Goal: Information Seeking & Learning: Learn about a topic

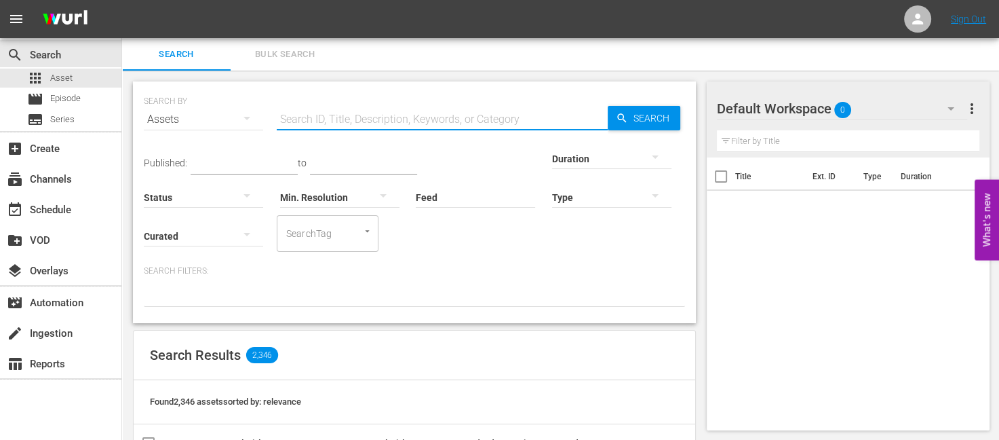
click at [331, 113] on input "text" at bounding box center [442, 119] width 331 height 33
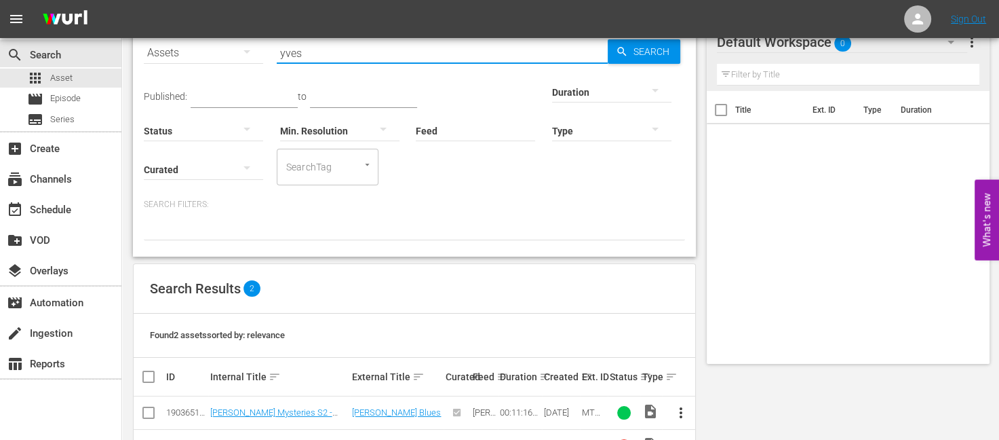
scroll to position [113, 0]
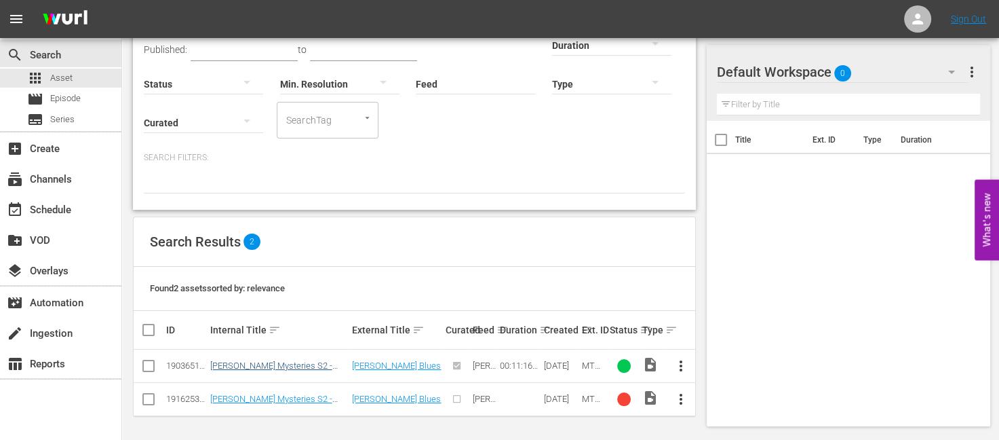
type input "yves"
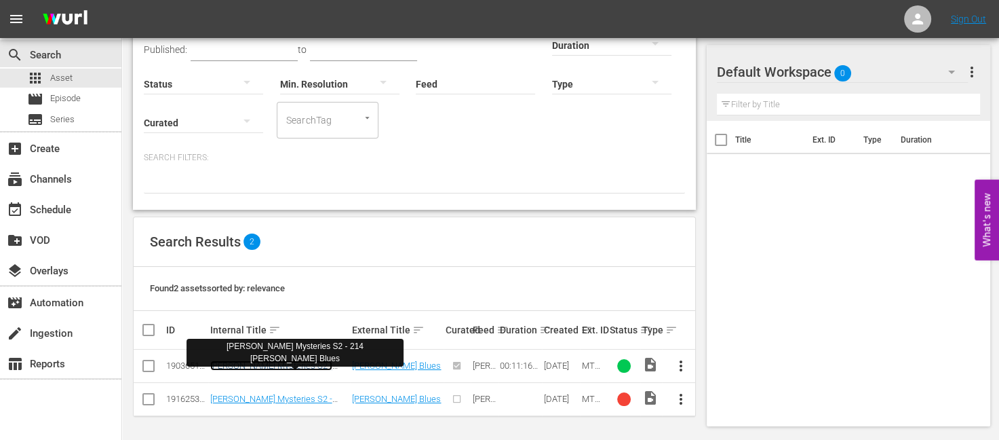
click at [303, 362] on link "[PERSON_NAME] Mysteries S2 - 214 [PERSON_NAME] Blues" at bounding box center [271, 370] width 122 height 20
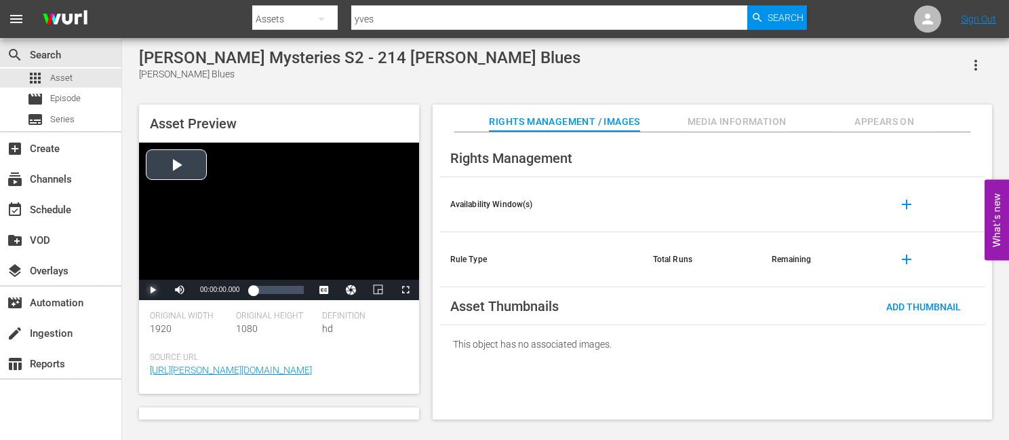
click at [153, 290] on span "Video Player" at bounding box center [153, 290] width 0 height 0
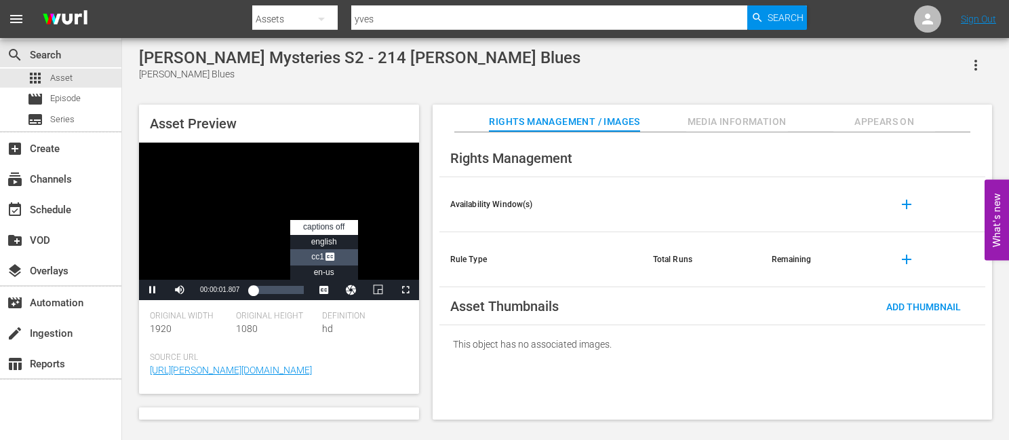
click at [326, 256] on span "Video Player" at bounding box center [330, 258] width 12 height 14
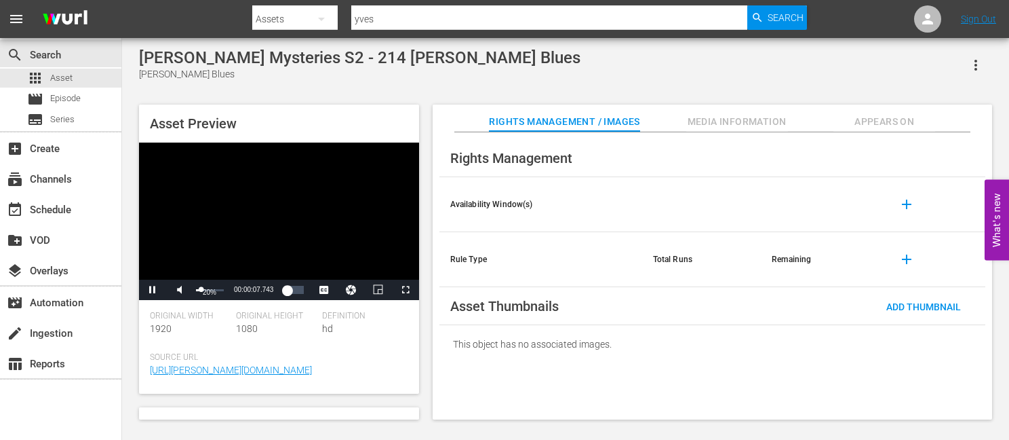
drag, startPoint x: 224, startPoint y: 289, endPoint x: 201, endPoint y: 290, distance: 23.1
click at [201, 290] on div "Volume Level" at bounding box center [198, 290] width 5 height 2
click at [426, 315] on div "Asset Preview Video Player is loading. Play Video Pause Mute 24% Current Time 0…" at bounding box center [565, 255] width 867 height 315
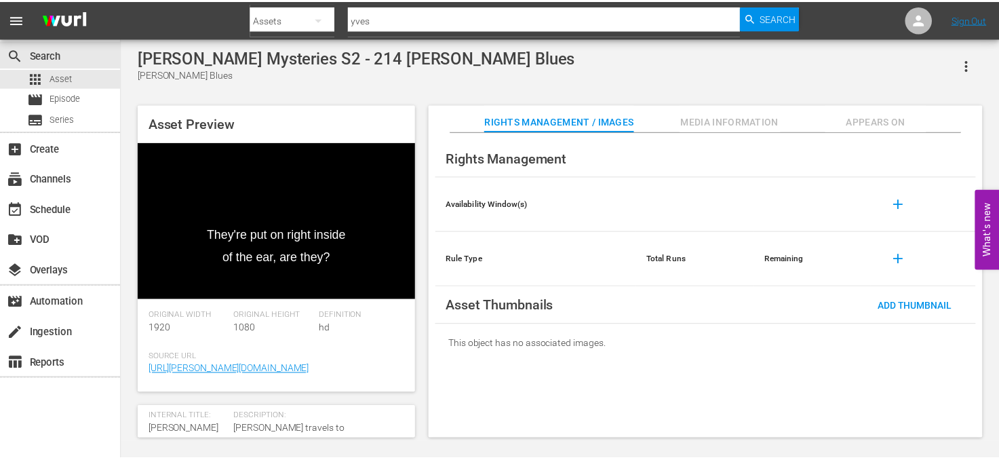
scroll to position [68, 0]
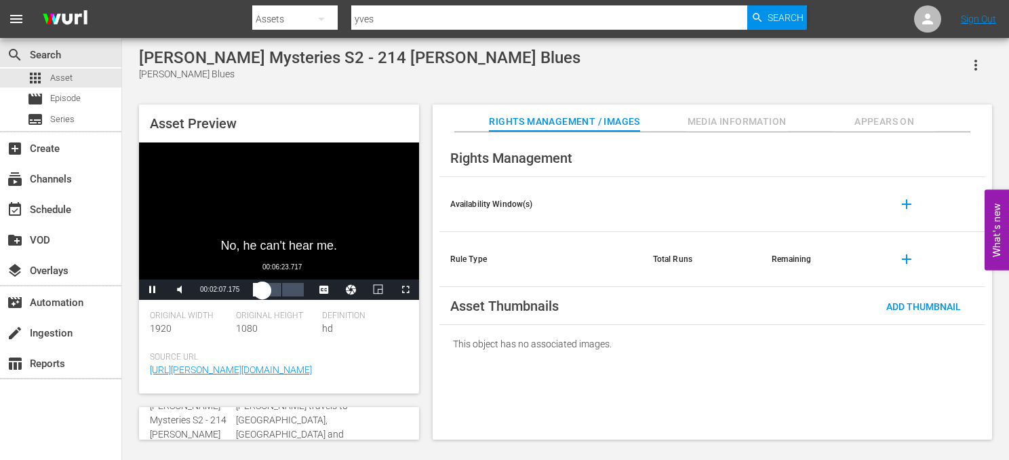
click at [282, 292] on div "00:06:23.717" at bounding box center [282, 290] width 1 height 14
click at [292, 290] on div "00:08:46.282" at bounding box center [272, 290] width 39 height 14
click at [64, 77] on span "Asset" at bounding box center [61, 78] width 22 height 14
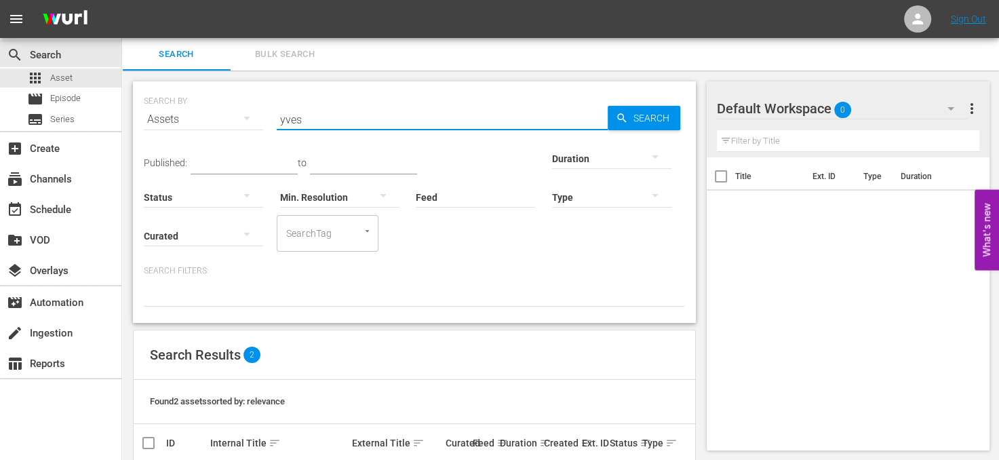
drag, startPoint x: 319, startPoint y: 121, endPoint x: 254, endPoint y: 123, distance: 65.2
click at [254, 123] on div "SEARCH BY Search By Assets Search ID, Title, Description, Keywords, or Category…" at bounding box center [414, 111] width 541 height 49
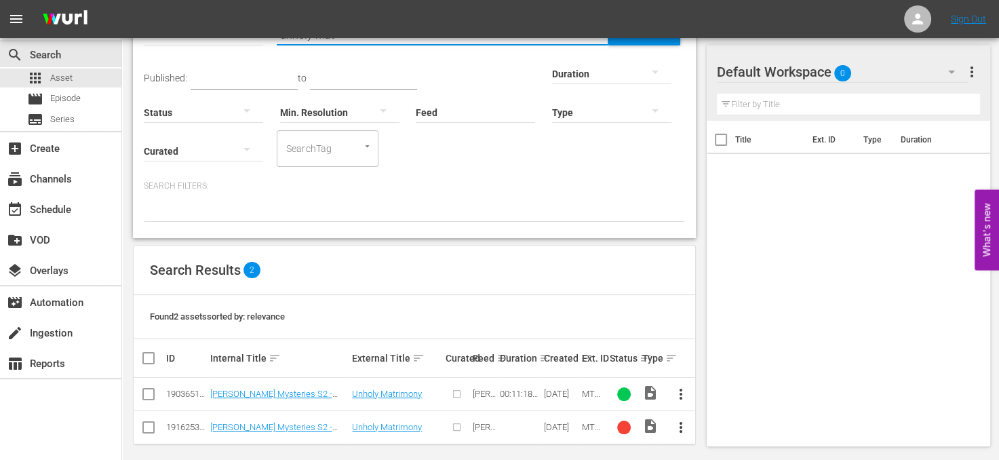
scroll to position [92, 0]
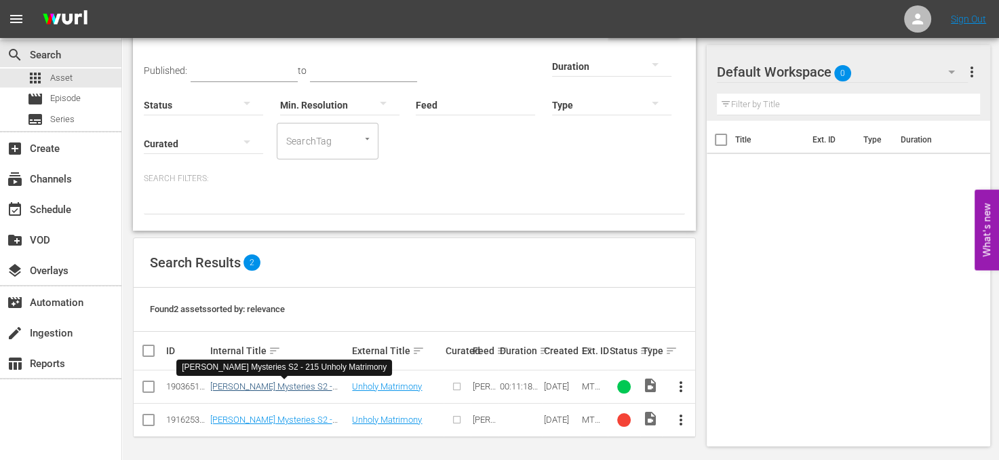
type input "unholy mat"
click at [285, 385] on link "[PERSON_NAME] Mysteries S2 - 215 Unholy Matrimony" at bounding box center [271, 391] width 122 height 20
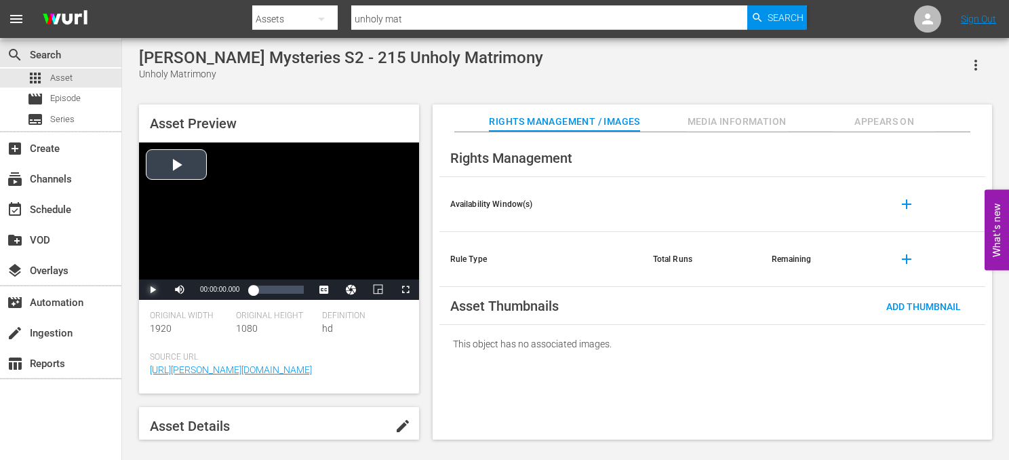
click at [153, 290] on span "Video Player" at bounding box center [153, 290] width 0 height 0
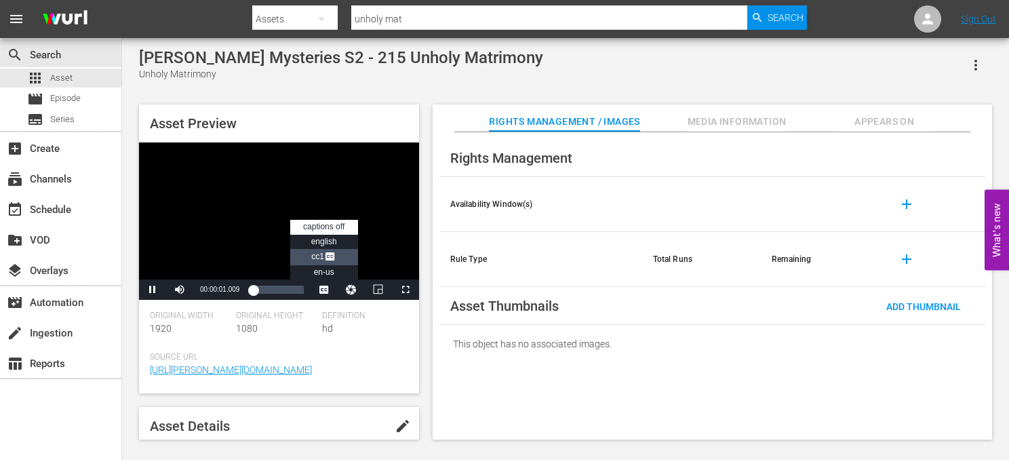
click at [334, 256] on span "Video Player" at bounding box center [330, 258] width 12 height 14
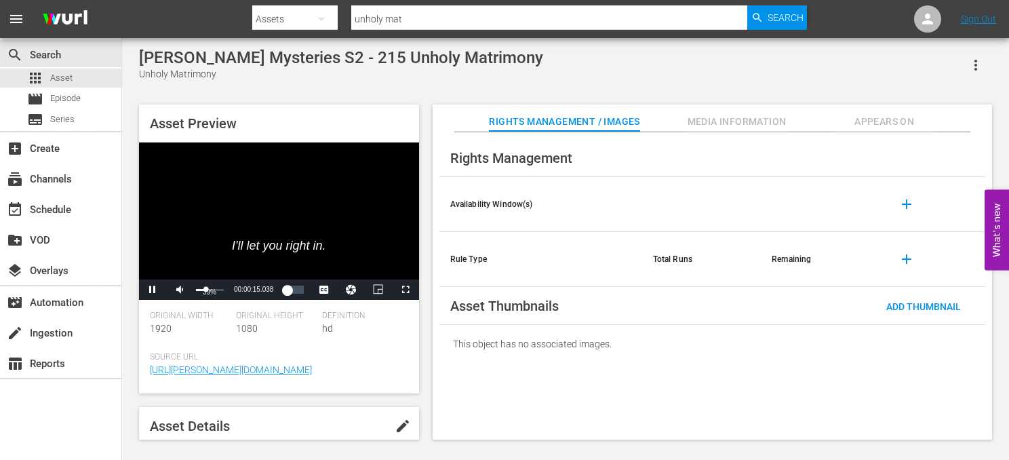
drag, startPoint x: 221, startPoint y: 288, endPoint x: 206, endPoint y: 287, distance: 15.7
click at [206, 289] on div "Volume Level" at bounding box center [201, 290] width 10 height 2
click at [423, 311] on div "Asset Preview Video Player is loading. Play Video Pause Mute 98% Current Time 0…" at bounding box center [565, 265] width 867 height 335
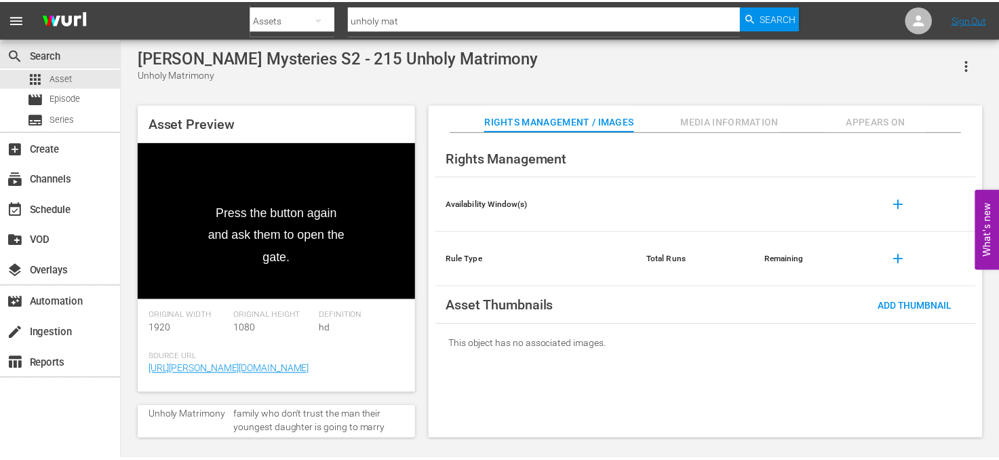
scroll to position [68, 0]
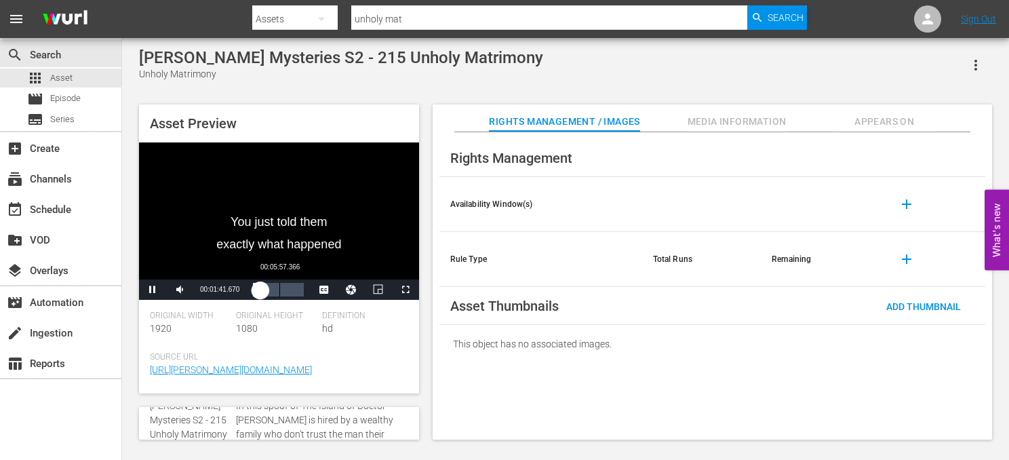
click at [279, 292] on div "00:05:57.366" at bounding box center [279, 290] width 1 height 14
click at [184, 227] on div "Video Player" at bounding box center [279, 210] width 280 height 137
click at [153, 290] on span "Video Player" at bounding box center [153, 290] width 0 height 0
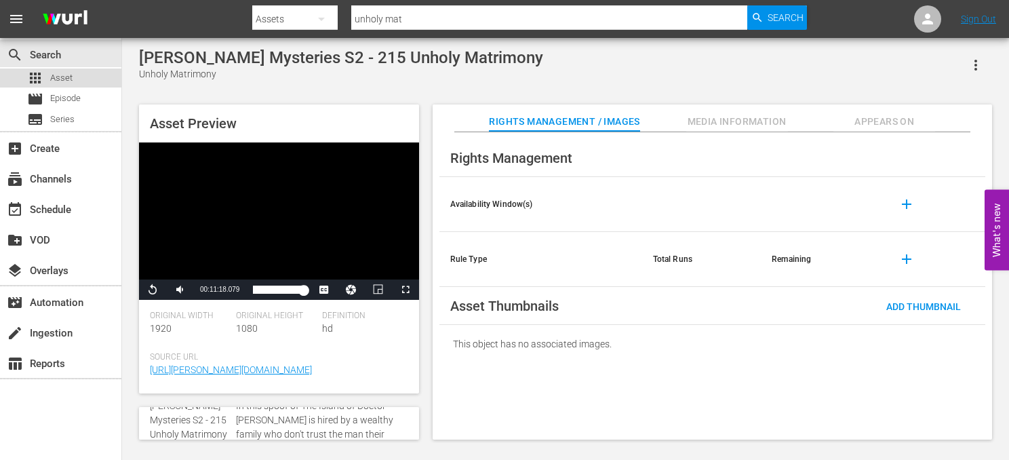
click at [69, 81] on span "Asset" at bounding box center [61, 78] width 22 height 14
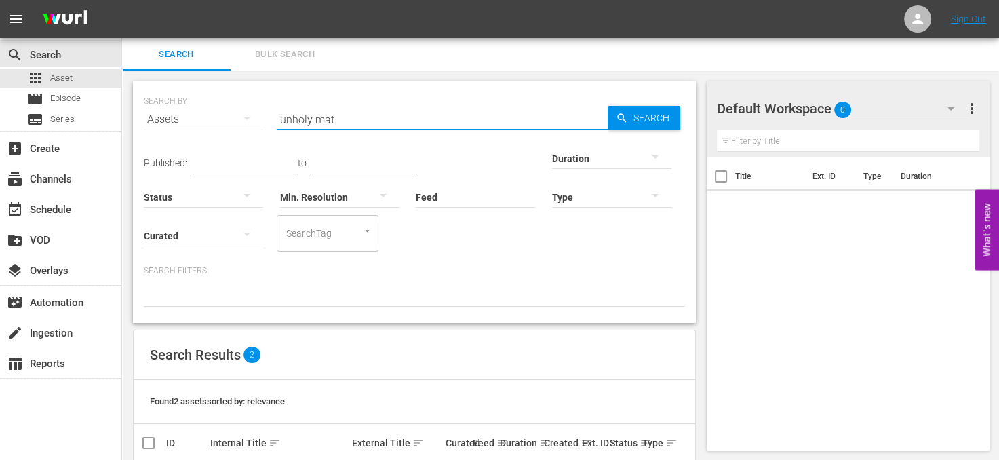
drag, startPoint x: 338, startPoint y: 113, endPoint x: 141, endPoint y: 89, distance: 198.9
click at [141, 89] on div "SEARCH BY Search By Assets Search ID, Title, Description, Keywords, or Category…" at bounding box center [414, 201] width 563 height 241
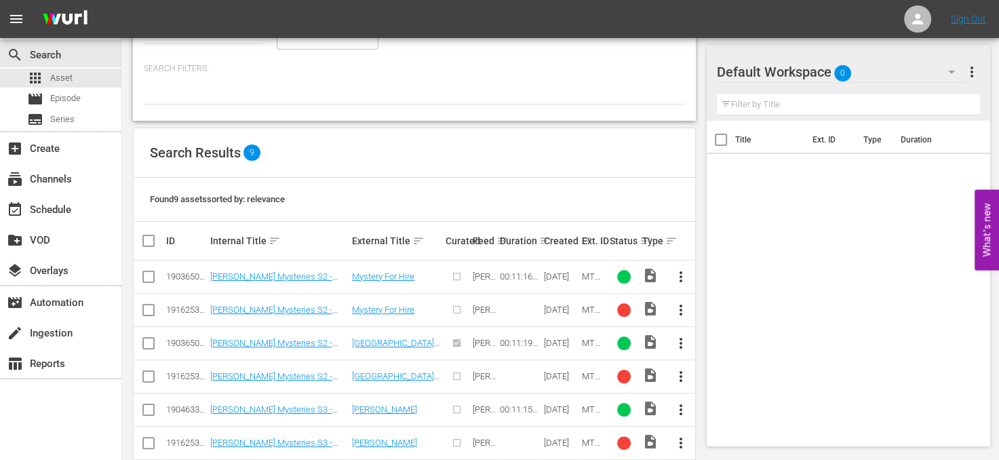
scroll to position [203, 0]
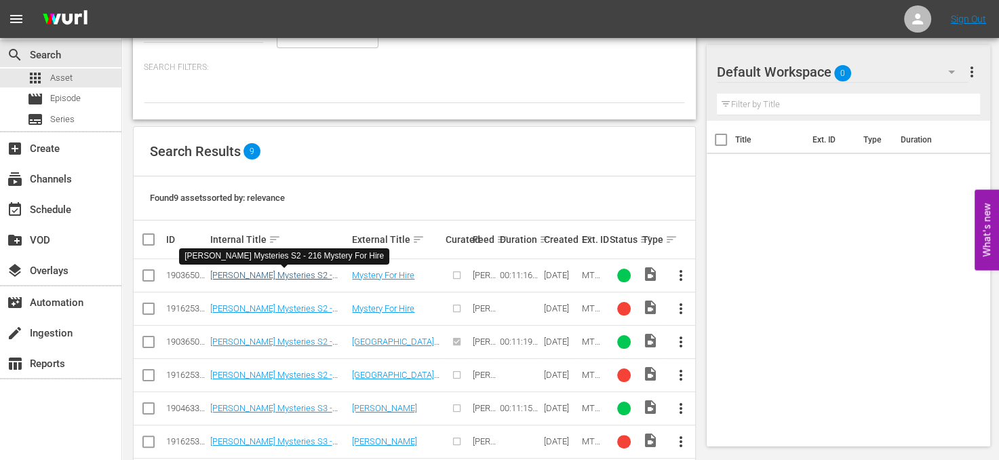
type input "mystery for hire"
click at [315, 273] on link "[PERSON_NAME] Mysteries S2 - 216 Mystery For Hire" at bounding box center [271, 280] width 122 height 20
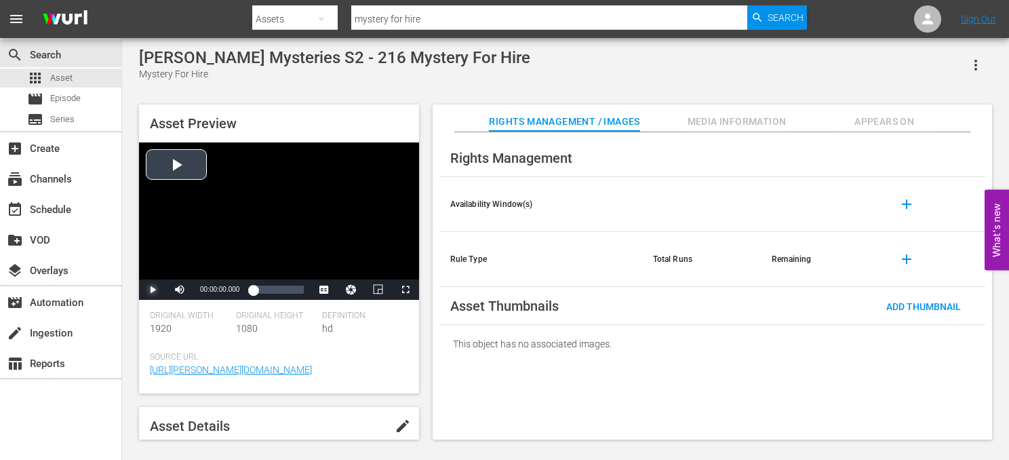
click at [153, 290] on span "Video Player" at bounding box center [153, 290] width 0 height 0
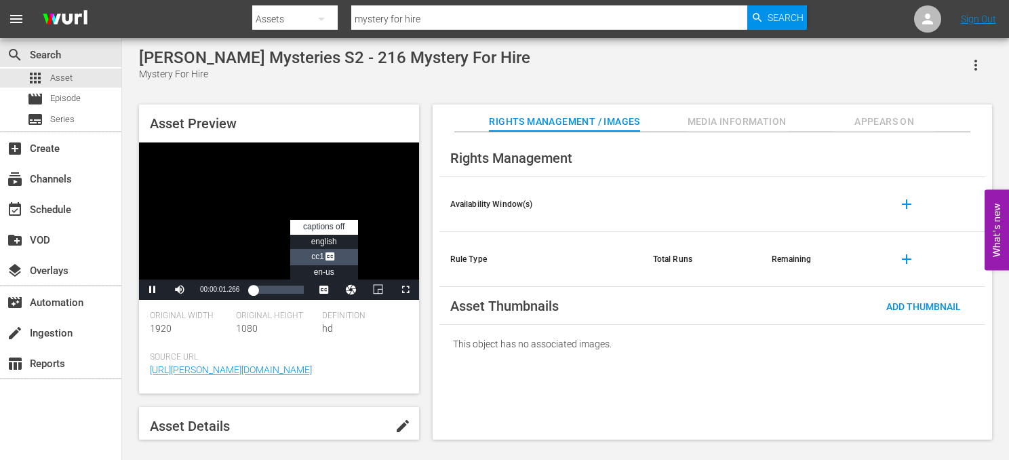
click at [322, 256] on span "CC1 Captions" at bounding box center [323, 256] width 25 height 9
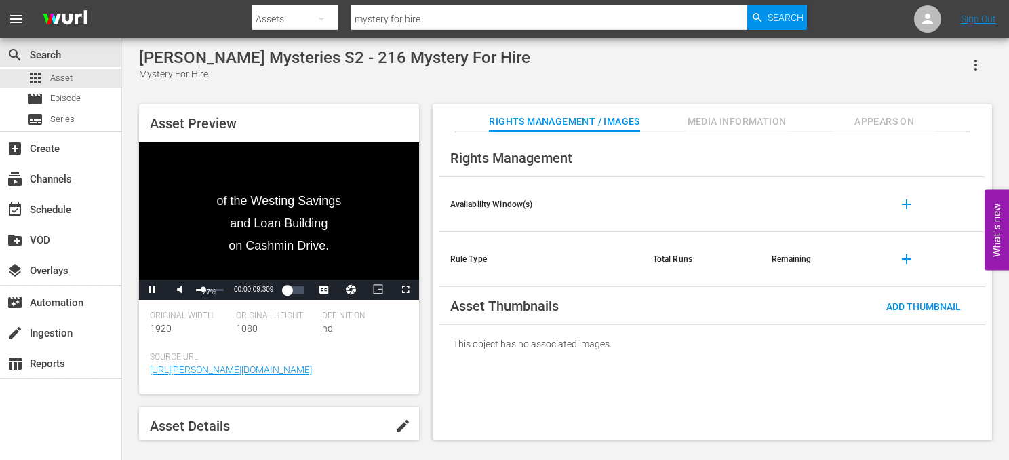
drag, startPoint x: 222, startPoint y: 288, endPoint x: 203, endPoint y: 284, distance: 18.6
click at [203, 284] on div "27%" at bounding box center [210, 289] width 34 height 20
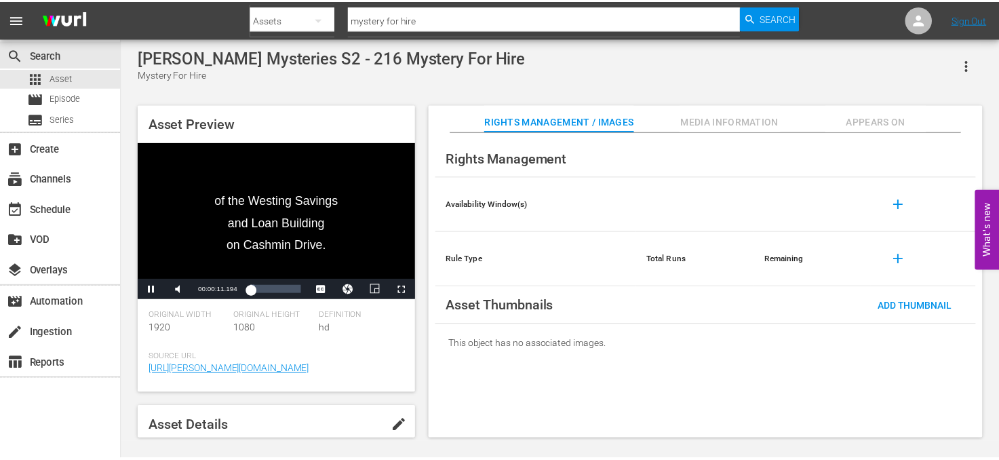
scroll to position [68, 0]
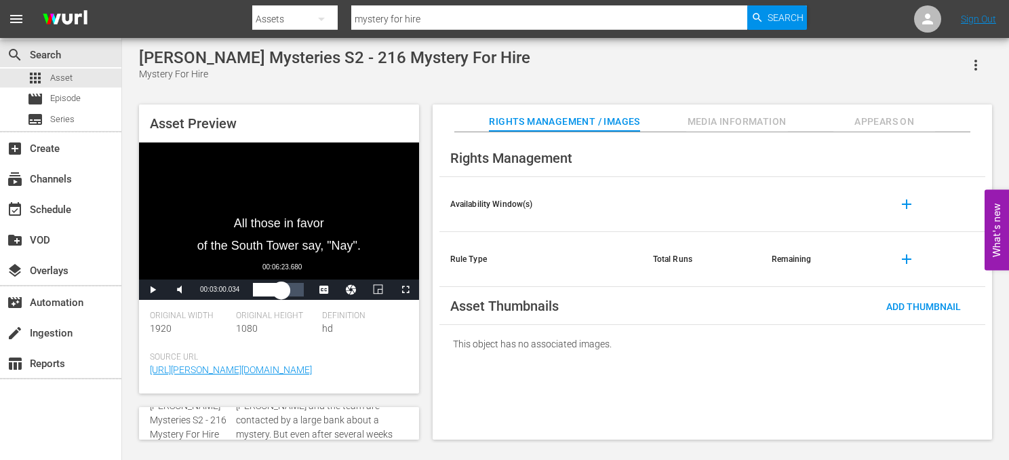
click at [282, 294] on div "Loaded : 35.51% 00:06:23.680 00:02:59.990" at bounding box center [278, 290] width 50 height 14
click at [298, 291] on div "Loaded : 74.62% 00:09:53.791 00:07:24.317" at bounding box center [278, 290] width 50 height 14
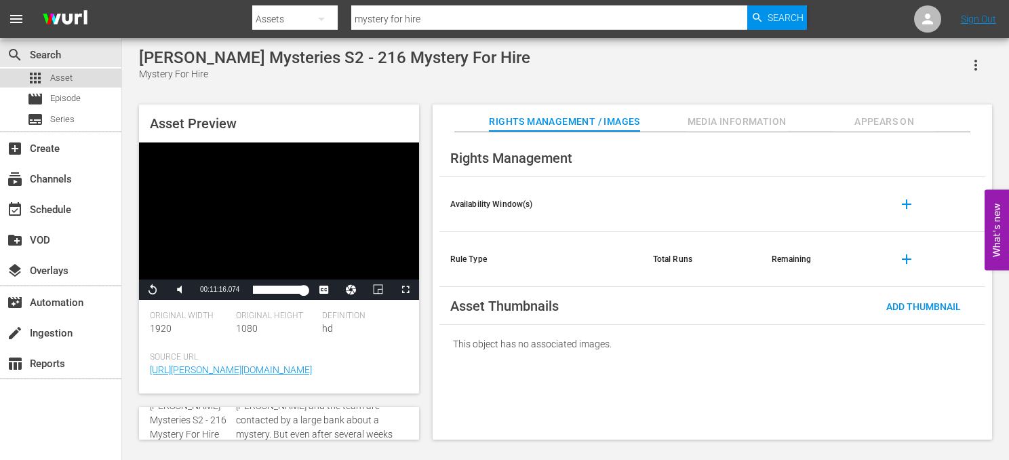
click at [76, 73] on div "apps Asset" at bounding box center [60, 78] width 121 height 19
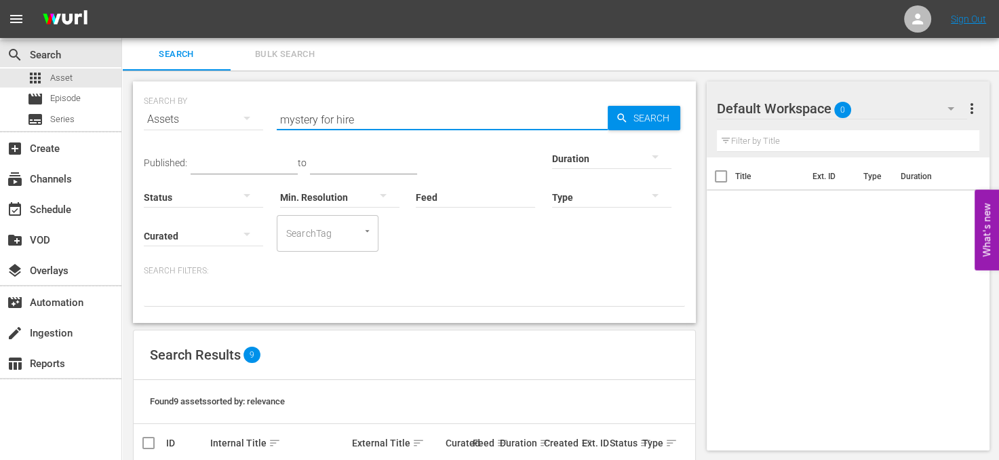
drag, startPoint x: 388, startPoint y: 119, endPoint x: 190, endPoint y: 94, distance: 199.7
click at [190, 94] on div "SEARCH BY Search By Assets Search ID, Title, Description, Keywords, or Category…" at bounding box center [414, 111] width 541 height 49
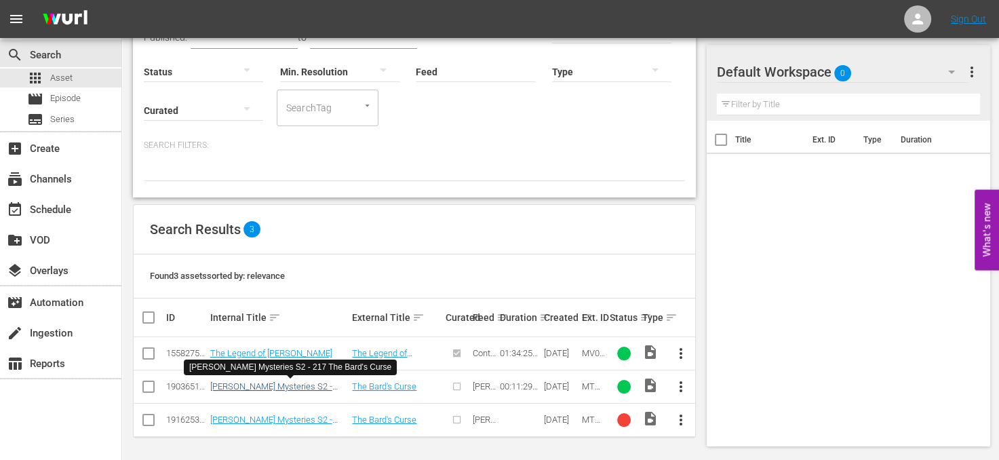
type input "the bard's"
click at [307, 387] on link "[PERSON_NAME] Mysteries S2 - 217 The Bard's Curse" at bounding box center [271, 391] width 122 height 20
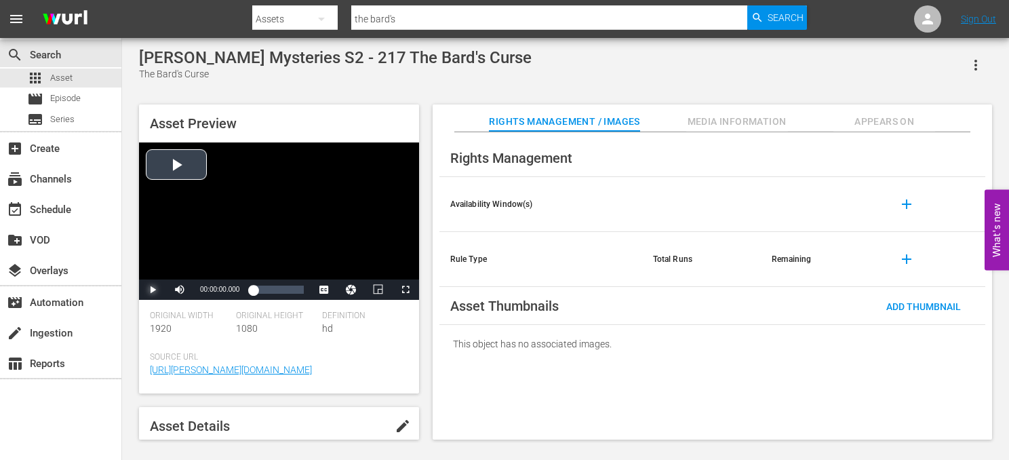
click at [153, 290] on span "Video Player" at bounding box center [153, 290] width 0 height 0
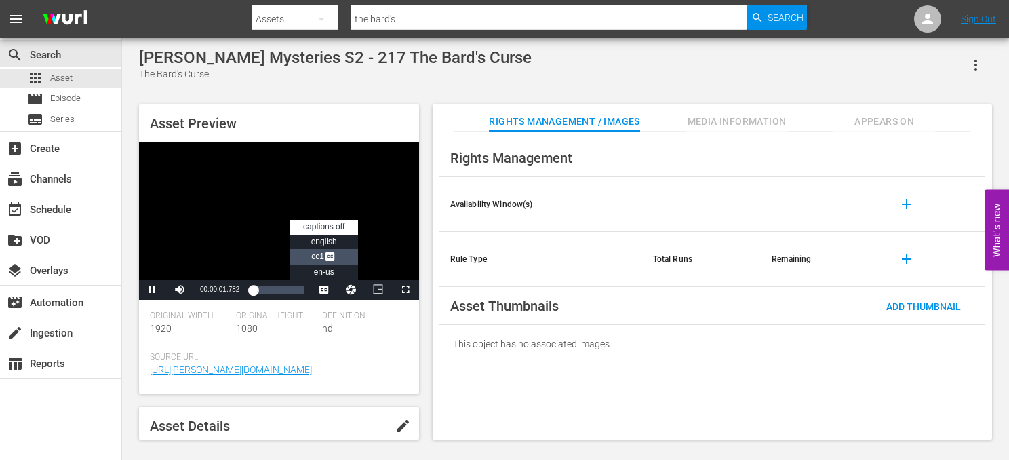
click at [324, 259] on span "Video Player" at bounding box center [330, 258] width 12 height 14
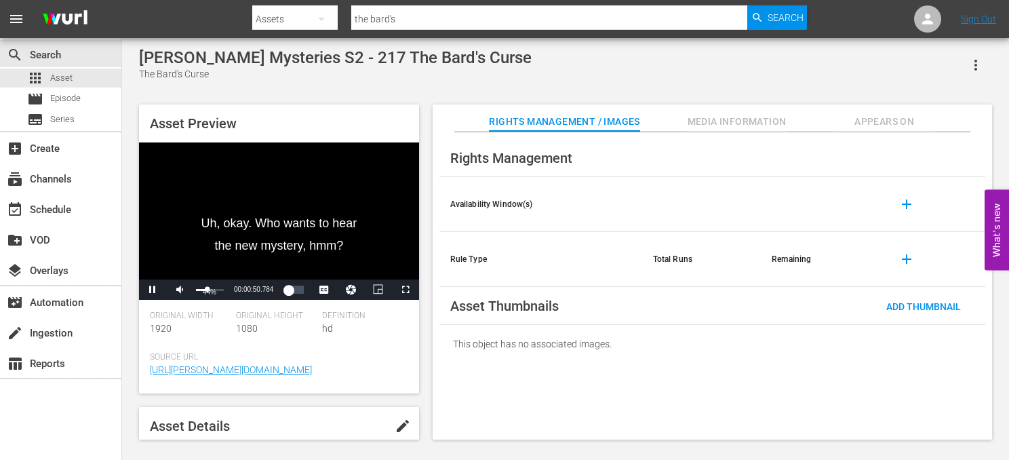
drag, startPoint x: 222, startPoint y: 290, endPoint x: 208, endPoint y: 286, distance: 15.5
click at [208, 286] on div "44%" at bounding box center [210, 289] width 34 height 20
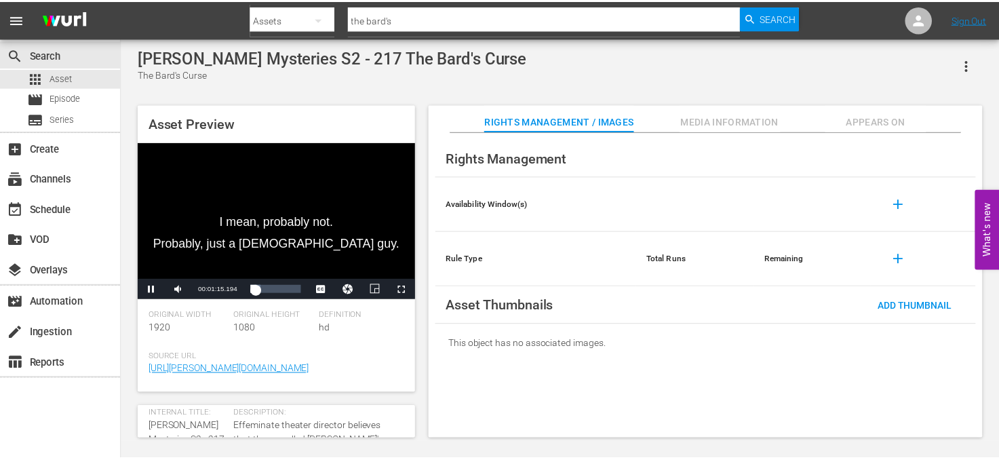
scroll to position [68, 0]
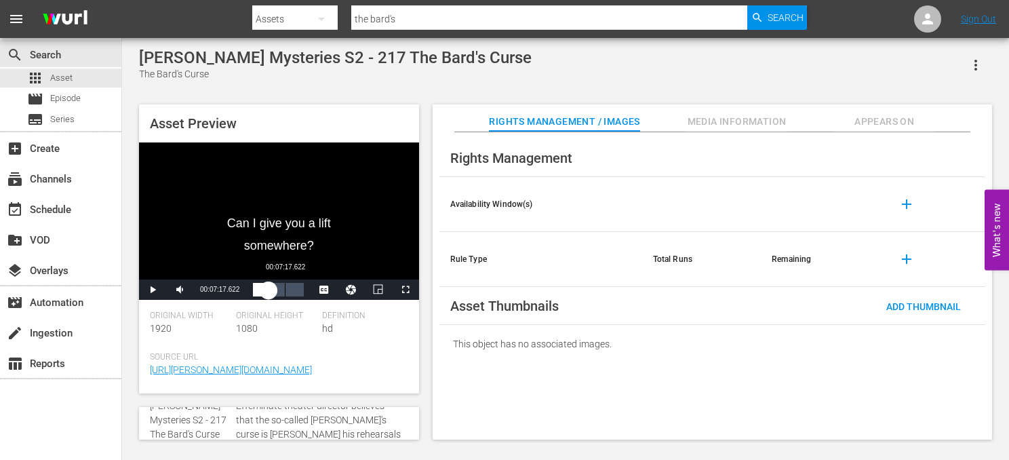
click at [285, 292] on div "00:07:17.622" at bounding box center [285, 290] width 1 height 14
click at [299, 294] on div "00:08:26.871" at bounding box center [276, 290] width 46 height 14
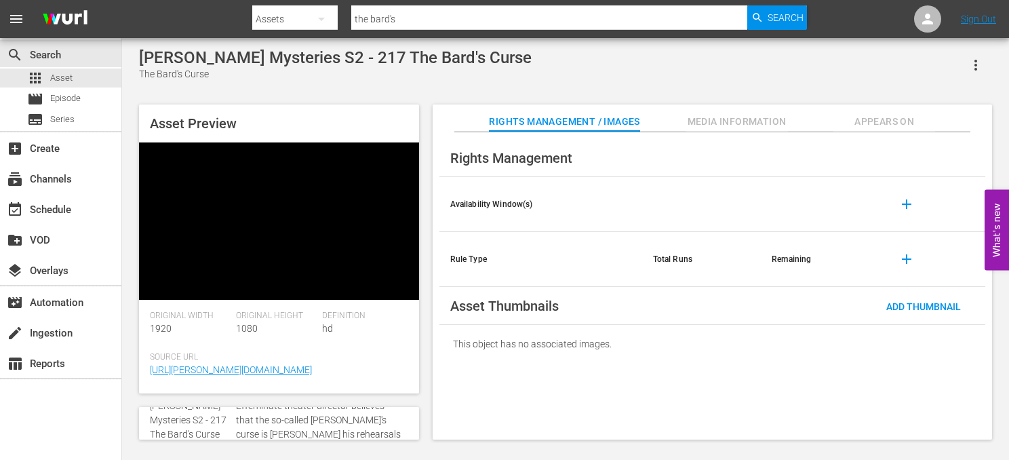
click at [423, 351] on div "Asset Preview Video Player is loading. Play Video Pause Mute 46% Current Time 0…" at bounding box center [565, 265] width 867 height 335
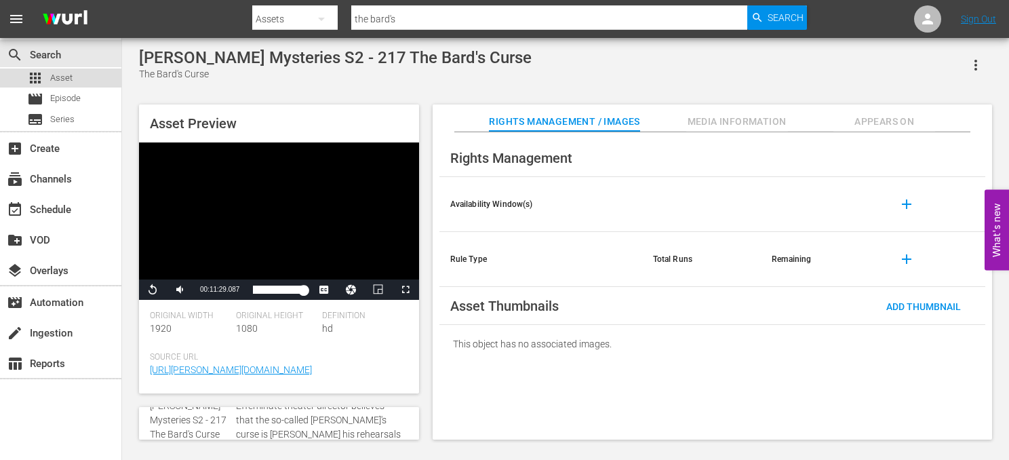
click at [82, 79] on div "apps Asset" at bounding box center [60, 78] width 121 height 19
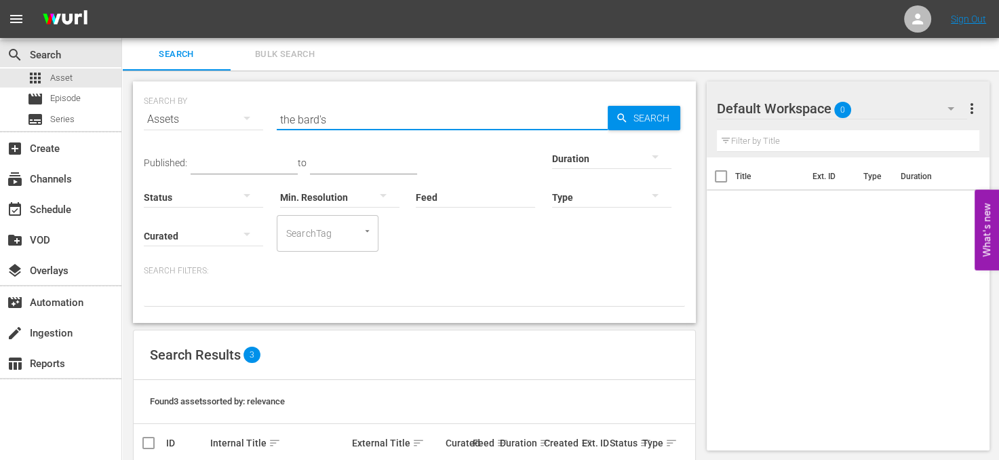
drag, startPoint x: 364, startPoint y: 120, endPoint x: 252, endPoint y: 113, distance: 111.5
click at [252, 113] on div "SEARCH BY Search By Assets Search ID, Title, Description, Keywords, or Category…" at bounding box center [414, 111] width 541 height 49
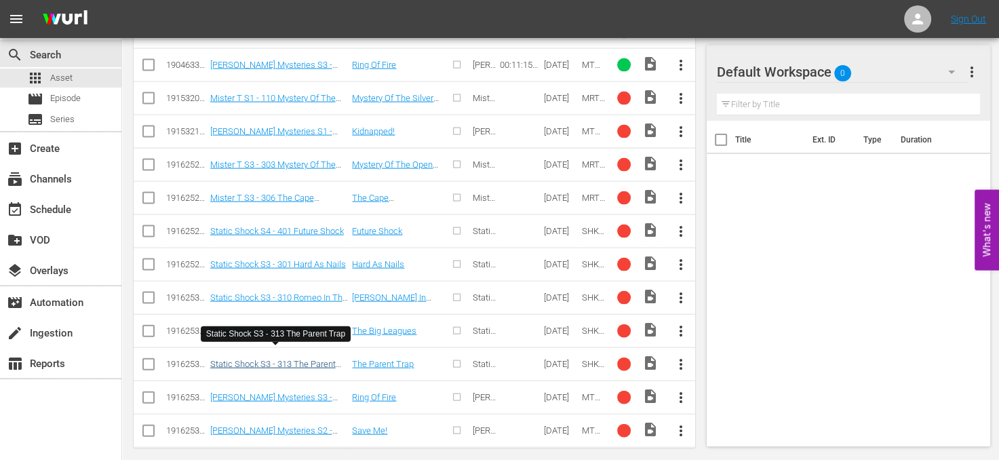
scroll to position [2603, 0]
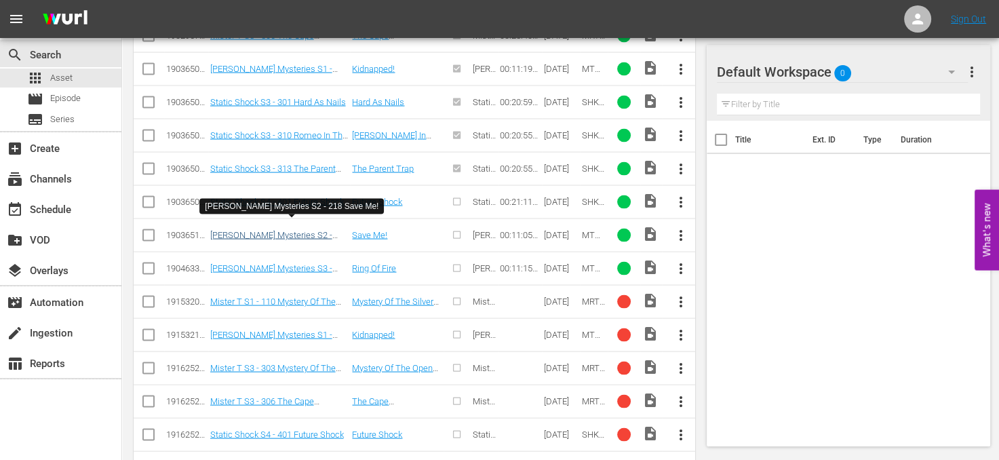
type input "save me"
click at [294, 230] on link "[PERSON_NAME] Mysteries S2 - 218 Save Me!" at bounding box center [271, 240] width 122 height 20
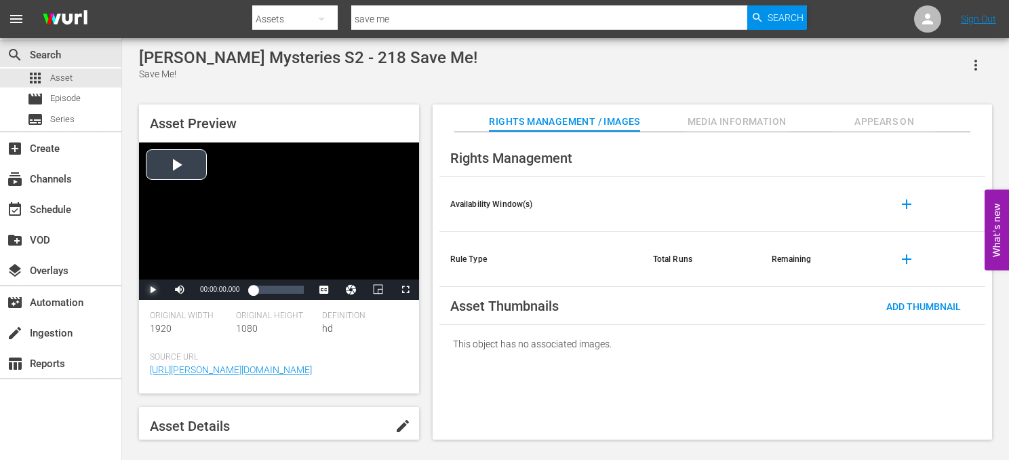
click at [153, 290] on span "Video Player" at bounding box center [153, 290] width 0 height 0
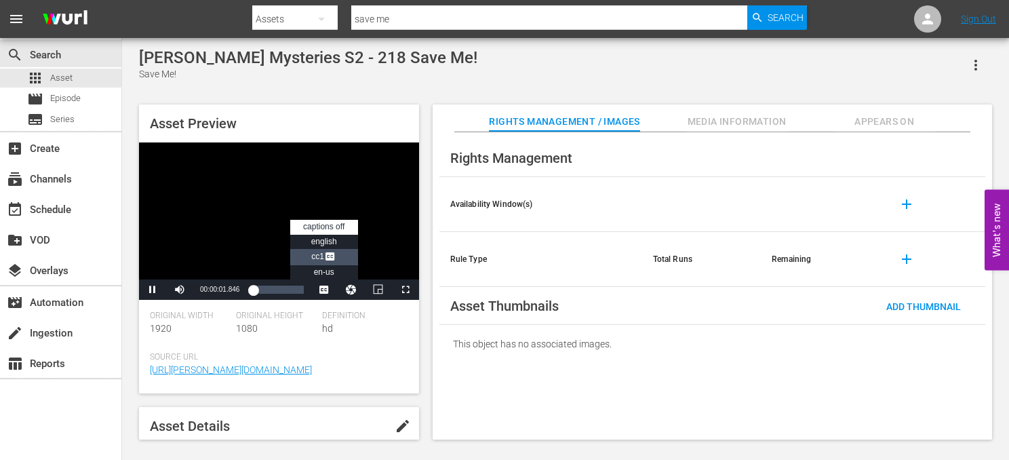
click at [324, 256] on span "Video Player" at bounding box center [330, 258] width 12 height 14
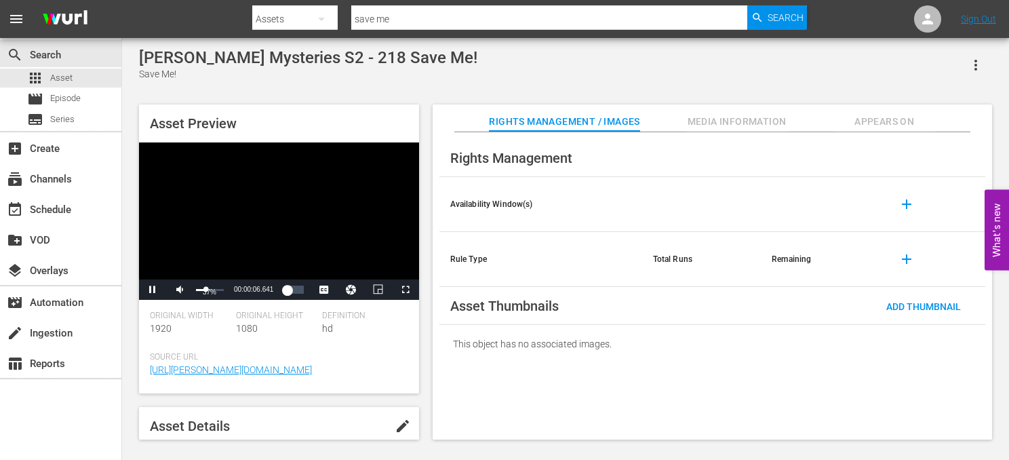
drag, startPoint x: 222, startPoint y: 290, endPoint x: 206, endPoint y: 292, distance: 16.5
click at [206, 291] on div "Volume Level" at bounding box center [201, 290] width 10 height 2
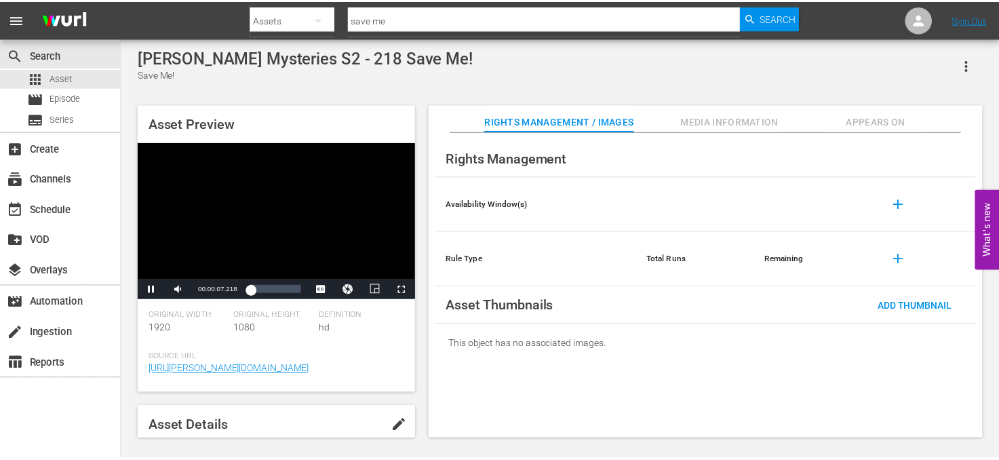
scroll to position [68, 0]
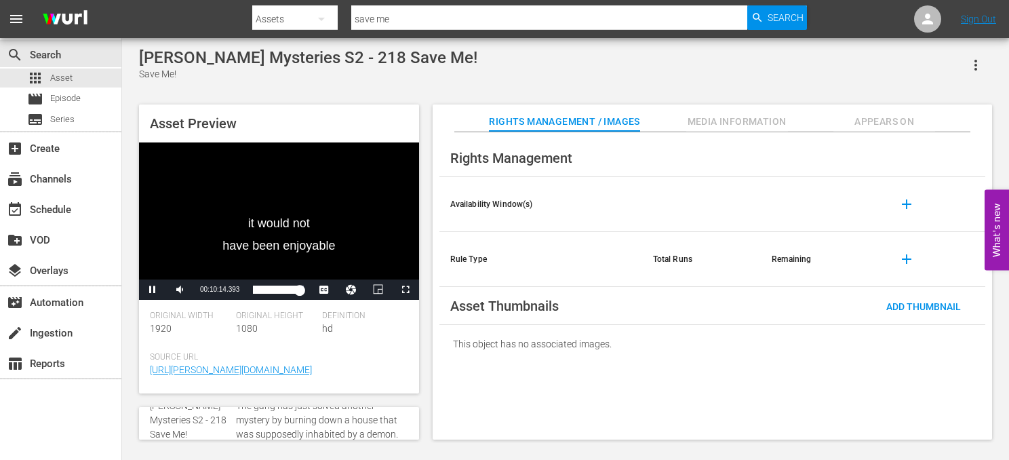
click at [312, 222] on div "Video Player" at bounding box center [279, 210] width 280 height 137
click at [153, 290] on span "Video Player" at bounding box center [153, 290] width 0 height 0
click at [81, 81] on div "apps Asset" at bounding box center [60, 78] width 121 height 19
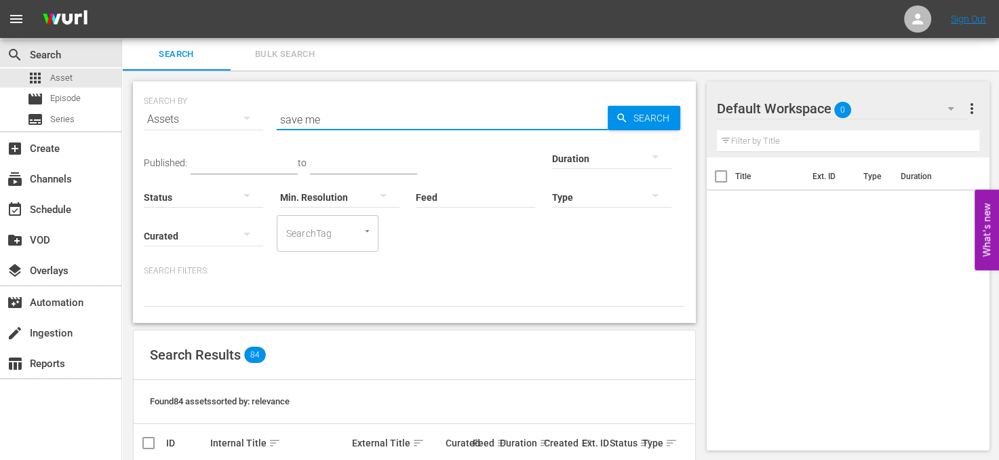
drag, startPoint x: 337, startPoint y: 121, endPoint x: 214, endPoint y: 116, distance: 122.9
click at [214, 116] on div "SEARCH BY Search By Assets Search ID, Title, Description, Keywords, or Category…" at bounding box center [414, 111] width 541 height 49
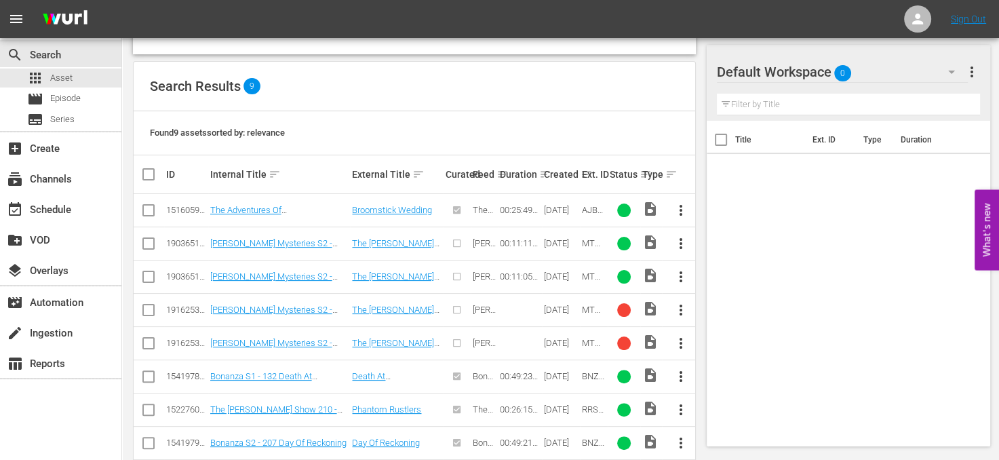
scroll to position [271, 0]
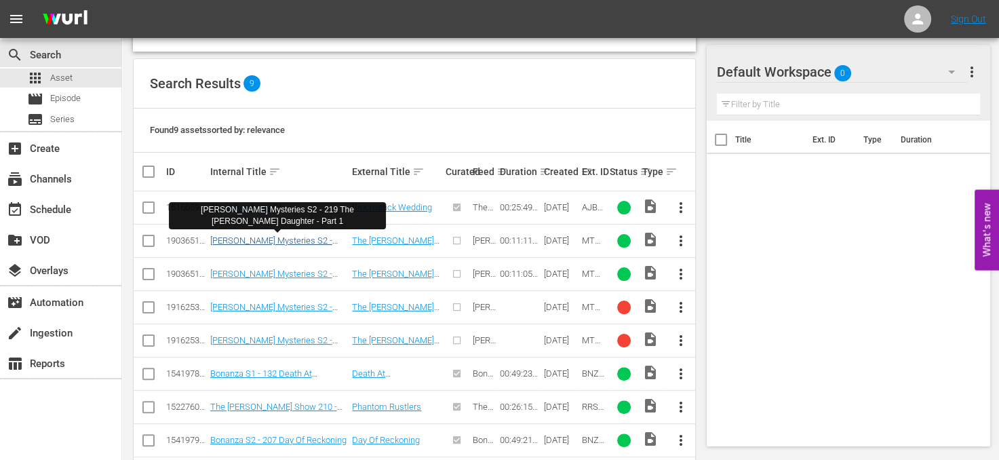
type input "the [PERSON_NAME] da"
click at [308, 239] on link "[PERSON_NAME] Mysteries S2 - 219 The [PERSON_NAME] Daughter - Part 1" at bounding box center [278, 250] width 136 height 31
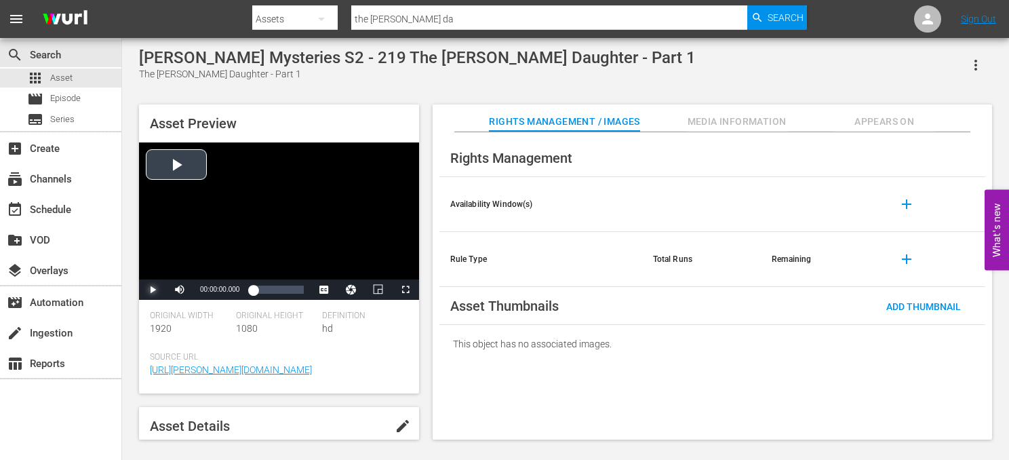
click at [153, 290] on span "Video Player" at bounding box center [153, 290] width 0 height 0
drag, startPoint x: 330, startPoint y: 256, endPoint x: 343, endPoint y: 303, distance: 48.5
click at [0, 0] on span "Video Player" at bounding box center [0, 0] width 0 height 0
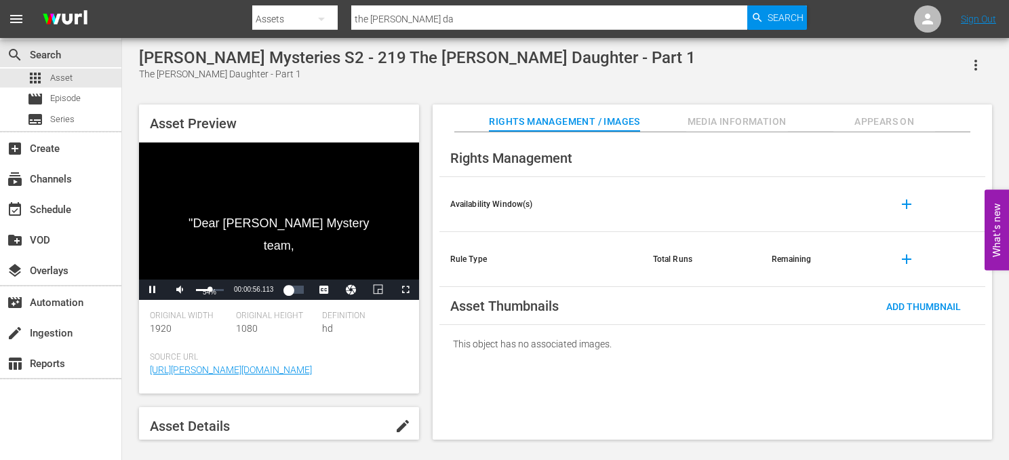
drag, startPoint x: 223, startPoint y: 289, endPoint x: 210, endPoint y: 292, distance: 13.8
click at [210, 291] on div "Volume Level" at bounding box center [203, 290] width 14 height 2
click at [425, 332] on div "Asset Preview Oh, yes, I will be coming. Video Player is loading. Play Video Pa…" at bounding box center [565, 265] width 867 height 335
click at [153, 290] on span "Video Player" at bounding box center [153, 290] width 0 height 0
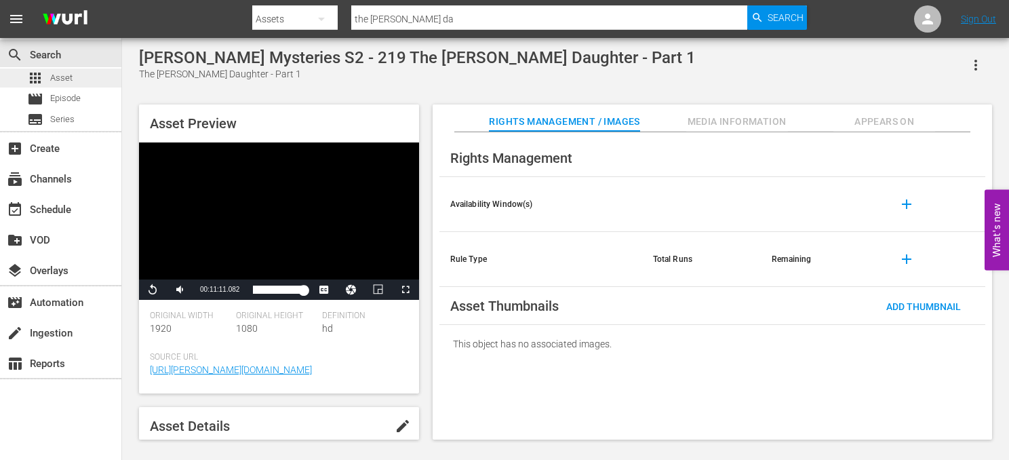
click at [67, 81] on span "Asset" at bounding box center [61, 78] width 22 height 14
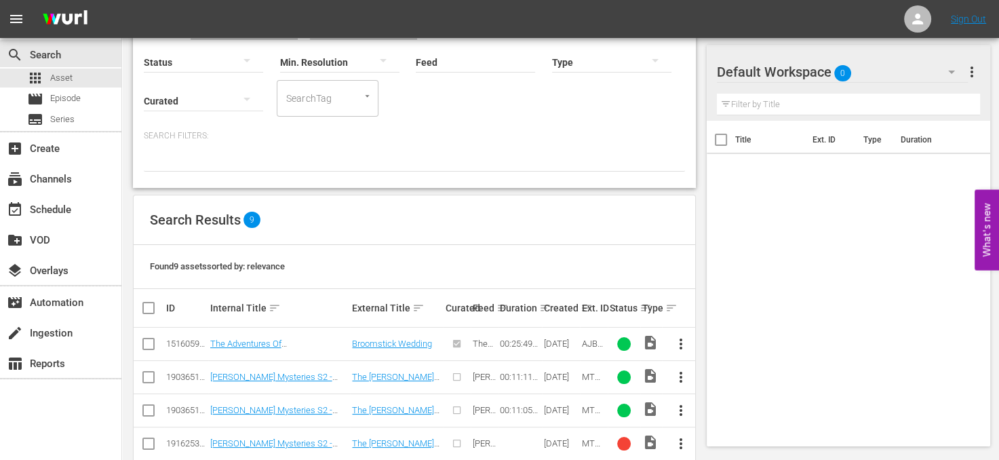
scroll to position [203, 0]
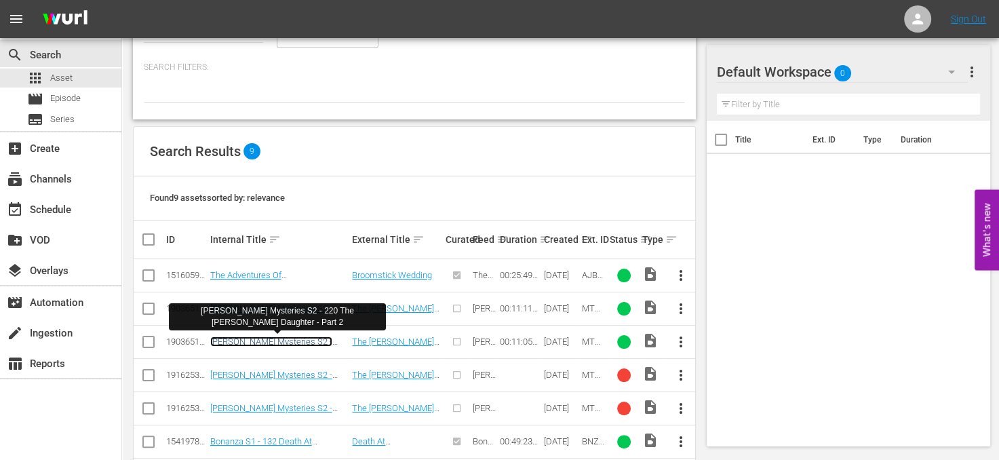
click at [305, 344] on link "[PERSON_NAME] Mysteries S2 - 220 The [PERSON_NAME] Daughter - Part 2" at bounding box center [278, 351] width 136 height 31
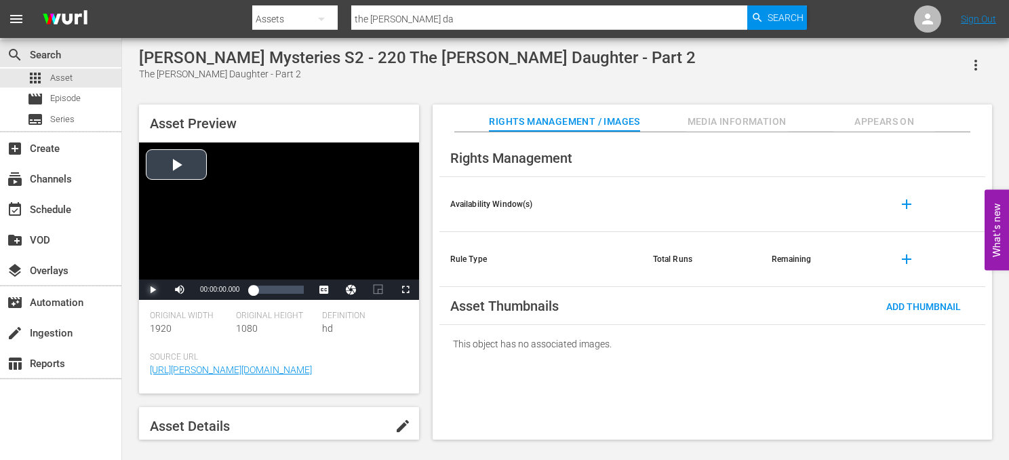
click at [153, 290] on span "Video Player" at bounding box center [153, 290] width 0 height 0
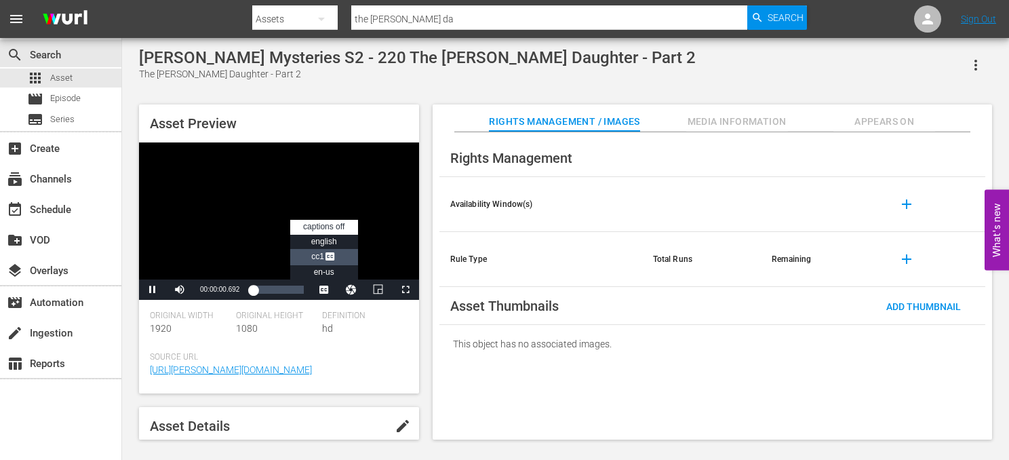
click at [328, 254] on span "Video Player" at bounding box center [330, 258] width 12 height 14
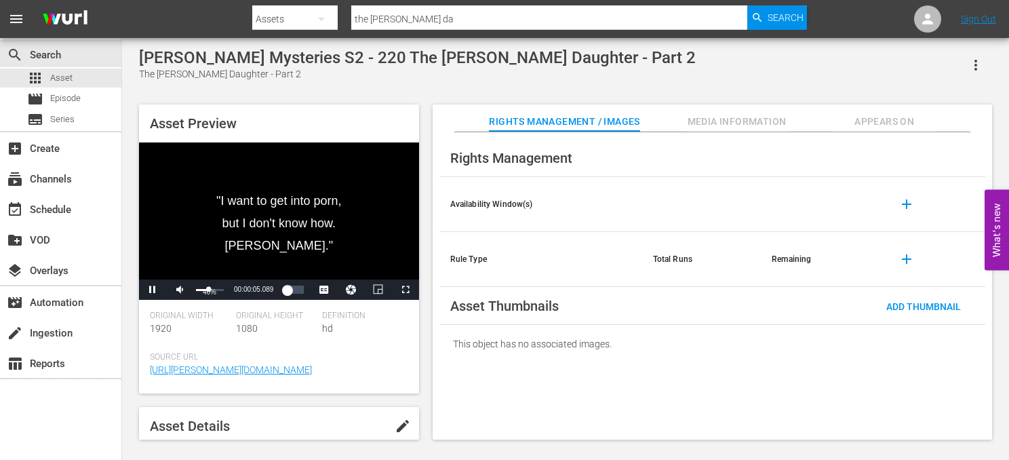
drag, startPoint x: 223, startPoint y: 292, endPoint x: 208, endPoint y: 293, distance: 15.0
click at [208, 291] on div "Volume Level" at bounding box center [202, 290] width 13 height 2
click at [426, 306] on div "Asset Preview "I want to get into porn, but I don't know how. Signed, [PERSON_N…" at bounding box center [565, 265] width 867 height 335
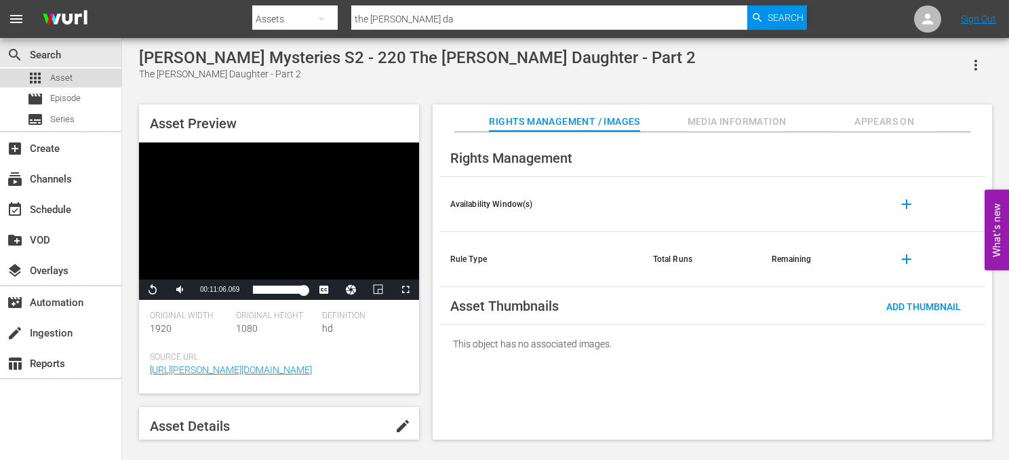
click at [87, 77] on div "apps Asset" at bounding box center [60, 78] width 121 height 19
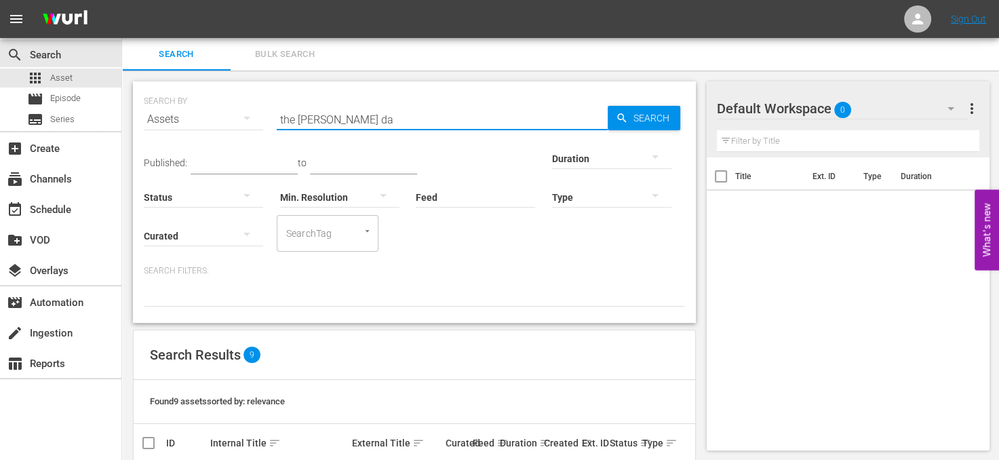
drag, startPoint x: 369, startPoint y: 114, endPoint x: 225, endPoint y: 103, distance: 144.2
click at [225, 103] on div "SEARCH BY Search By Assets Search ID, Title, Description, Keywords, or Category…" at bounding box center [414, 111] width 541 height 49
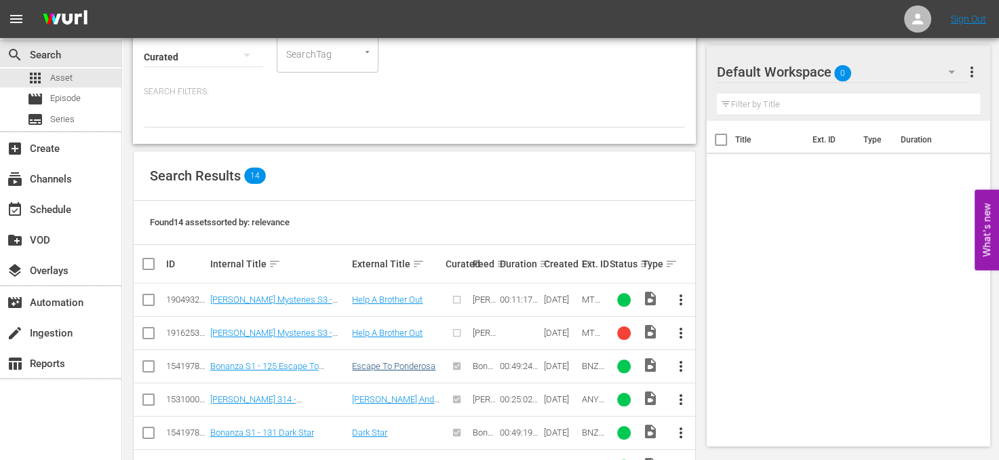
scroll to position [203, 0]
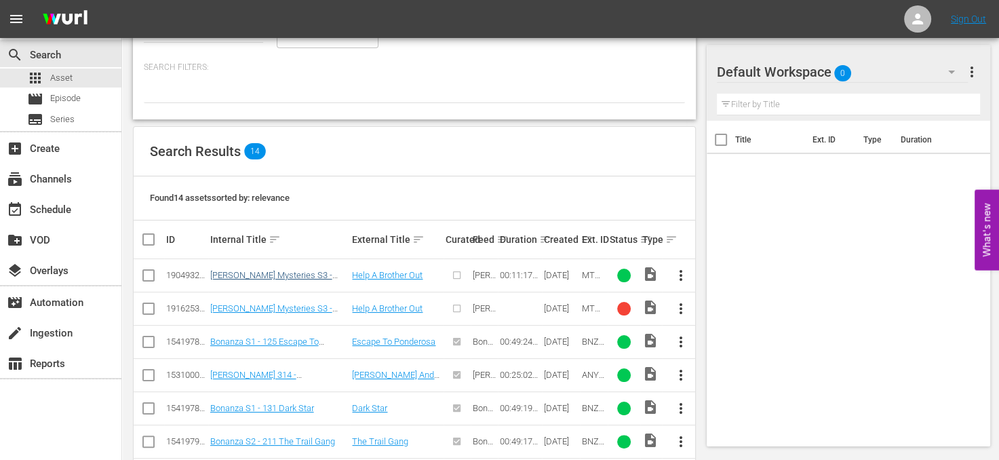
type input "help a brother out"
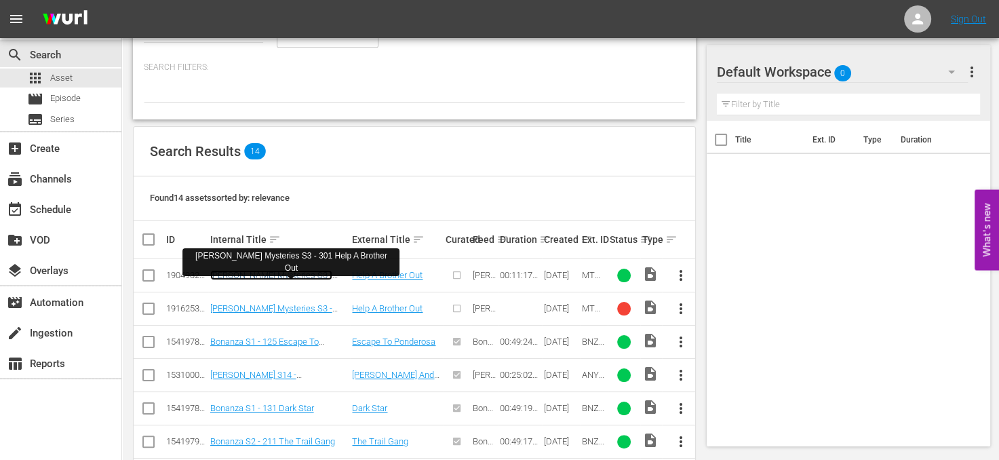
click at [309, 274] on link "[PERSON_NAME] Mysteries S3 - 301 Help A Brother Out" at bounding box center [271, 280] width 122 height 20
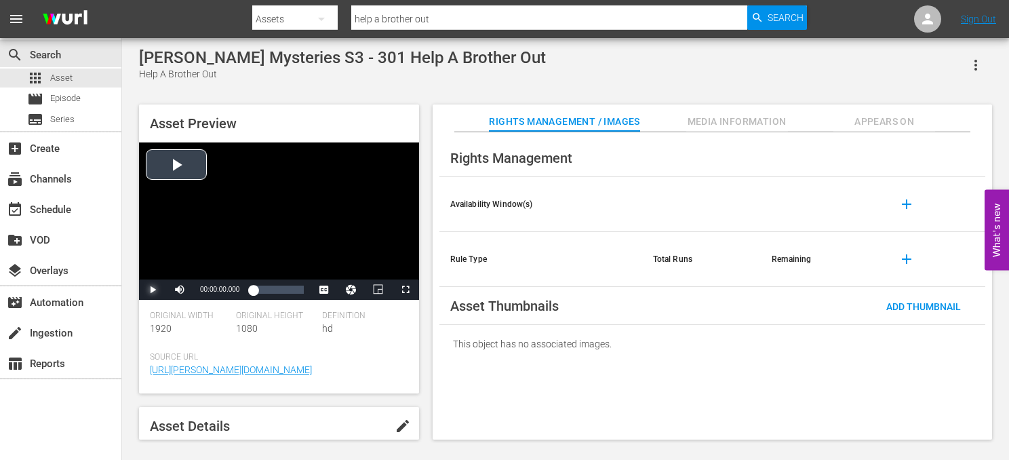
click at [153, 290] on span "Video Player" at bounding box center [153, 290] width 0 height 0
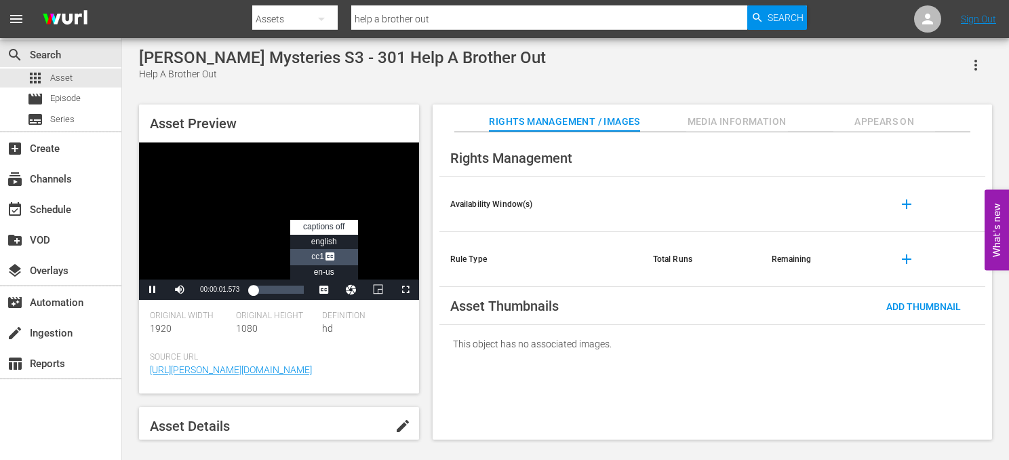
click at [332, 260] on span "Video Player" at bounding box center [330, 258] width 12 height 14
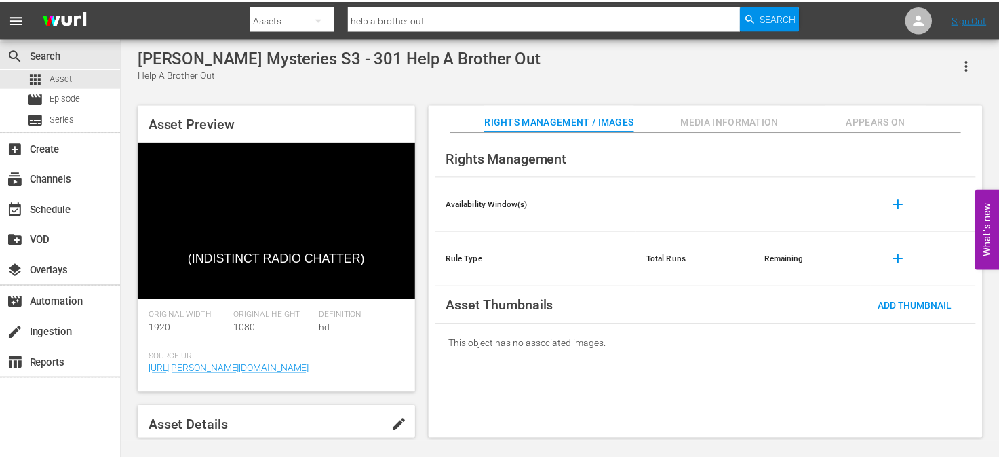
scroll to position [68, 0]
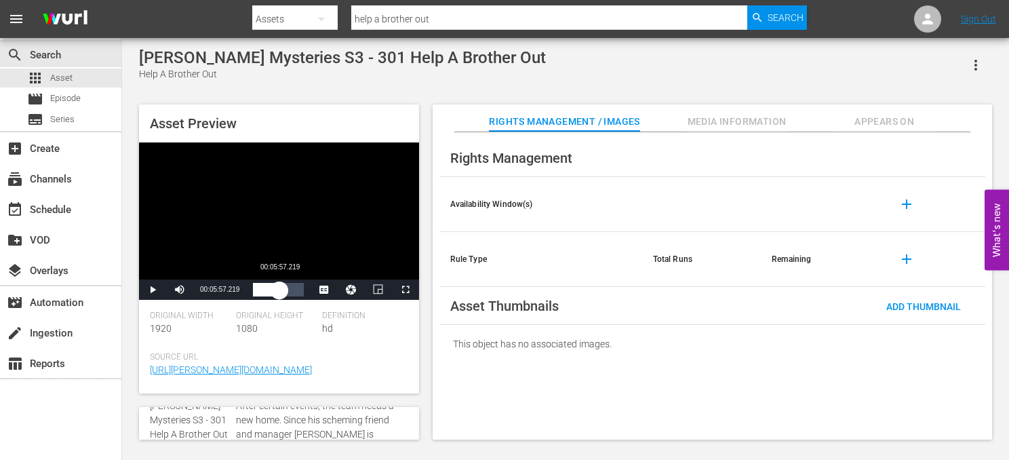
click at [279, 290] on div "Loaded : 25.70% 00:05:57.219 00:01:48.861" at bounding box center [278, 290] width 50 height 14
click at [298, 290] on div "Loaded : 74.42% 00:10:04.526 00:07:19.560" at bounding box center [278, 290] width 50 height 14
click at [77, 73] on div "apps Asset" at bounding box center [60, 78] width 121 height 19
